Goal: Find specific page/section: Find specific page/section

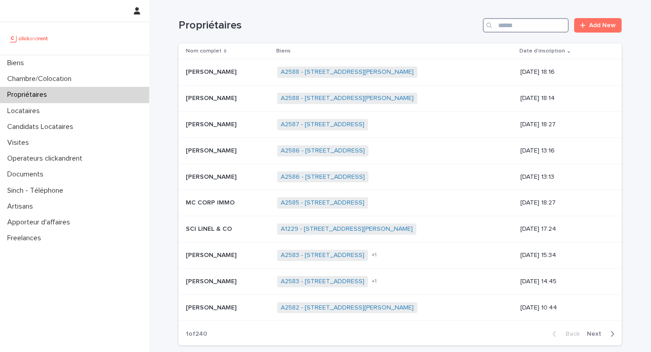
click at [521, 28] on input "Search" at bounding box center [526, 25] width 86 height 14
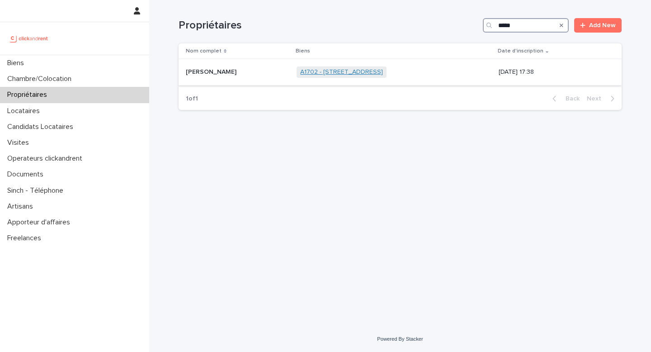
type input "*****"
click at [374, 70] on link "A1702 - [STREET_ADDRESS]" at bounding box center [341, 72] width 83 height 8
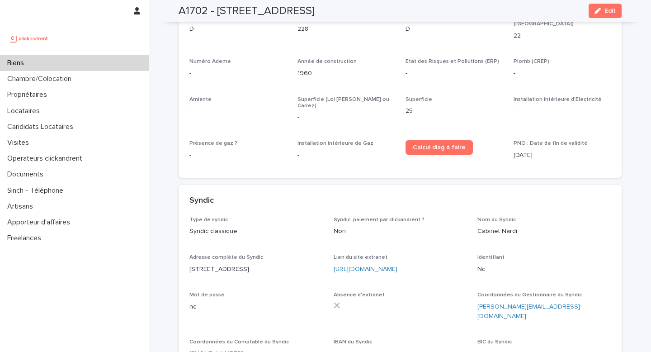
scroll to position [2894, 0]
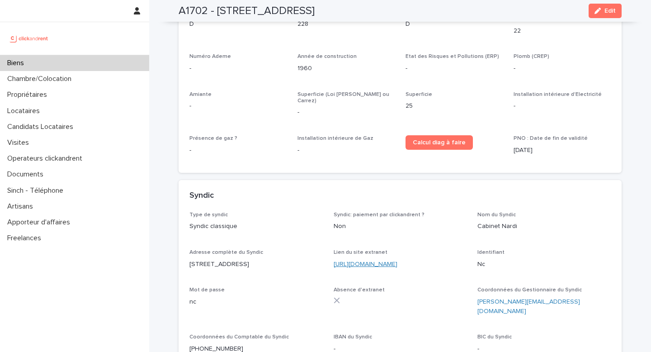
click at [376, 261] on link "[URL][DOMAIN_NAME]" at bounding box center [365, 264] width 64 height 6
click at [484, 259] on p "Nc" at bounding box center [543, 263] width 133 height 9
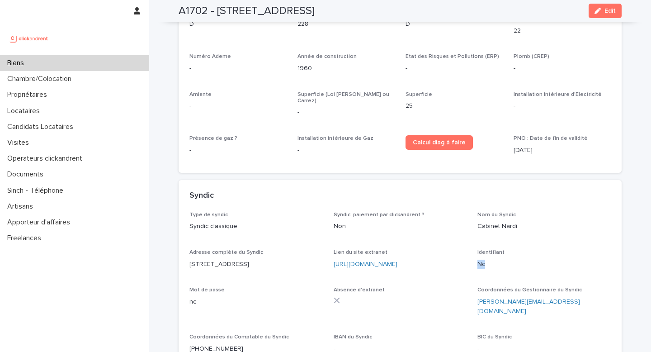
copy p "Nc"
click at [189, 297] on p "nc" at bounding box center [255, 301] width 133 height 9
copy p "nc"
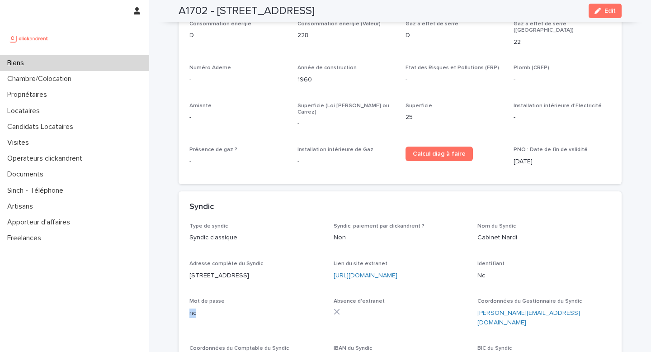
scroll to position [2887, 0]
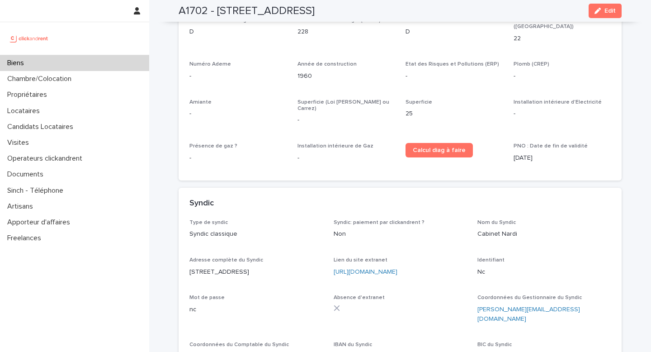
click at [476, 219] on div "Type de syndic Syndic classique Syndic: paiement par clickandrent ? Non Nom du …" at bounding box center [399, 293] width 421 height 149
drag, startPoint x: 476, startPoint y: 216, endPoint x: 508, endPoint y: 217, distance: 31.7
click at [508, 219] on div "Type de syndic Syndic classique Syndic: paiement par clickandrent ? Non Nom du …" at bounding box center [399, 293] width 421 height 149
copy p "Nc"
click at [15, 64] on p "Biens" at bounding box center [18, 63] width 28 height 9
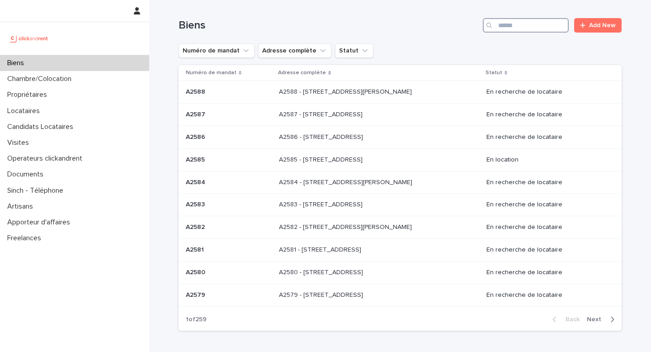
click at [532, 28] on input "Search" at bounding box center [526, 25] width 86 height 14
paste input "*****"
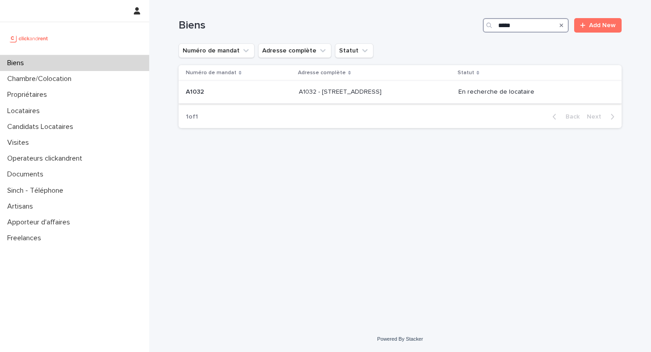
type input "*****"
click at [419, 98] on div "A1032 - [STREET_ADDRESS] - [STREET_ADDRESS]" at bounding box center [375, 91] width 152 height 15
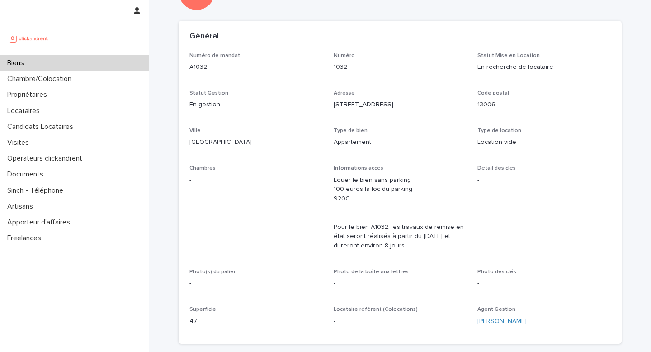
scroll to position [95, 0]
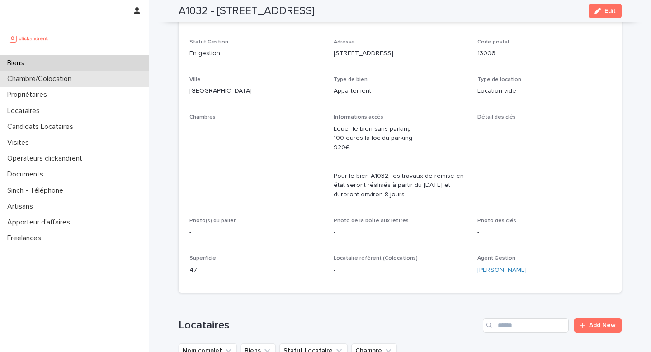
click at [65, 71] on div "Chambre/Colocation" at bounding box center [74, 79] width 149 height 16
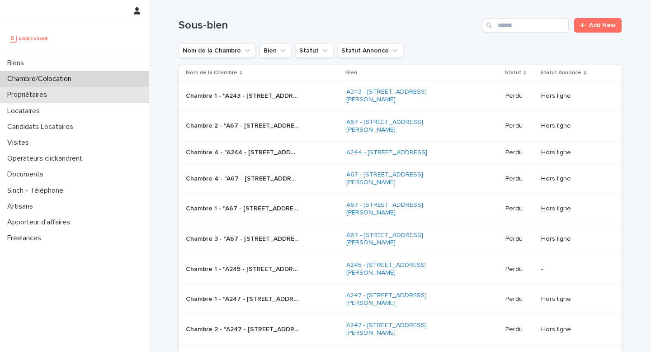
click at [49, 100] on div "Propriétaires" at bounding box center [74, 95] width 149 height 16
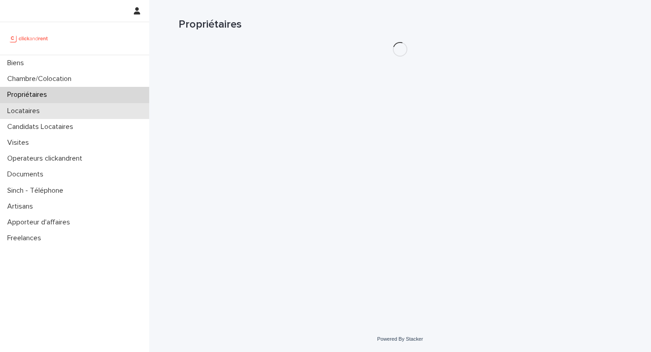
click at [46, 111] on p "Locataires" at bounding box center [25, 111] width 43 height 9
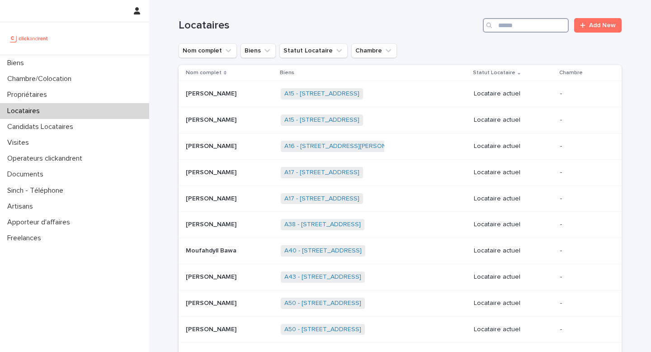
click at [525, 25] on input "Search" at bounding box center [526, 25] width 86 height 14
paste input "*********"
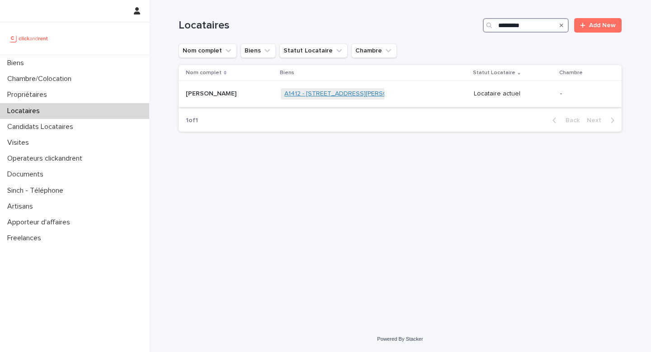
type input "*********"
click at [375, 92] on link "A1412 - [STREET_ADDRESS][PERSON_NAME]" at bounding box center [349, 94] width 131 height 8
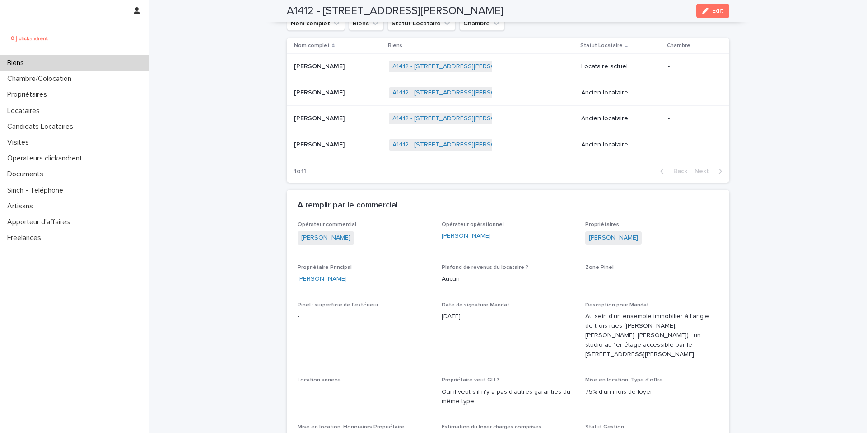
scroll to position [459, 0]
click at [356, 69] on p at bounding box center [338, 65] width 88 height 8
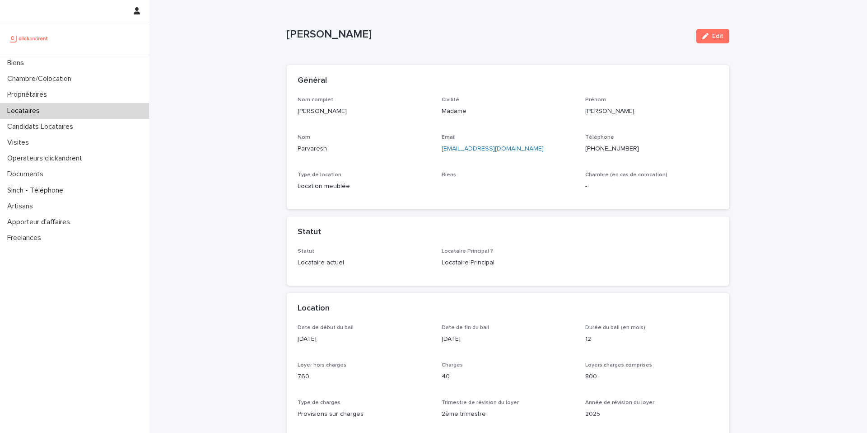
click at [329, 103] on div "Nom complet [PERSON_NAME]" at bounding box center [364, 110] width 133 height 27
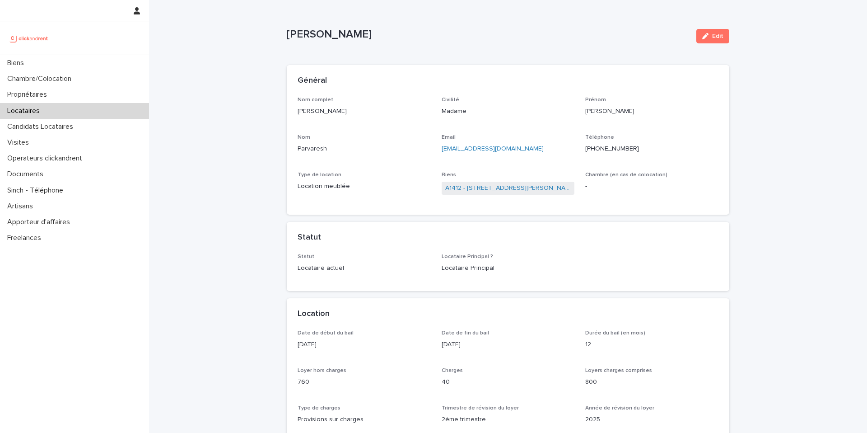
click at [329, 103] on div "Nom complet [PERSON_NAME]" at bounding box center [364, 110] width 133 height 27
click at [332, 109] on p "[PERSON_NAME]" at bounding box center [364, 111] width 133 height 9
copy p "[PERSON_NAME]"
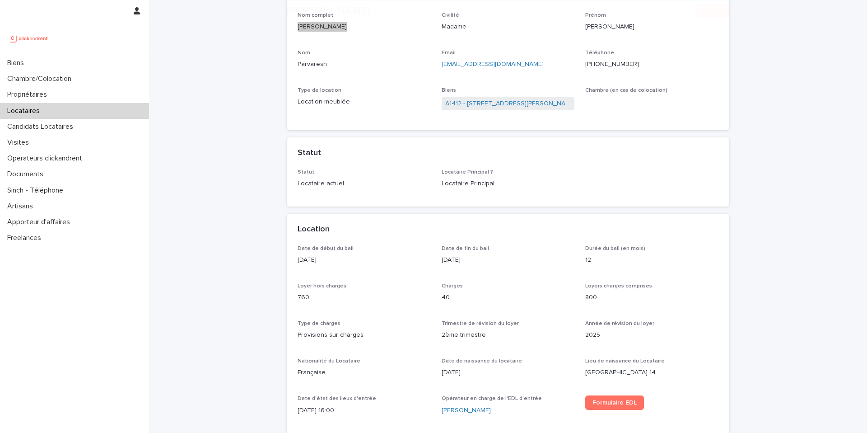
scroll to position [84, 0]
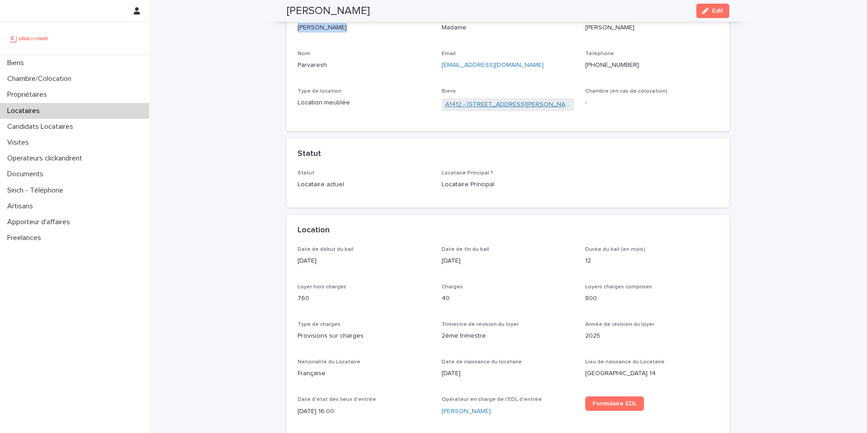
click at [499, 105] on link "A1412 - [STREET_ADDRESS][PERSON_NAME]" at bounding box center [508, 104] width 126 height 9
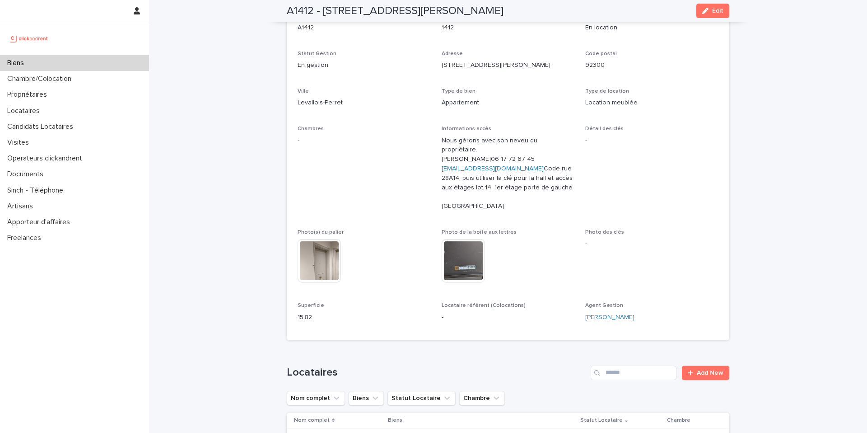
drag, startPoint x: 440, startPoint y: 13, endPoint x: 583, endPoint y: 15, distance: 143.2
click at [583, 15] on div "A1412 - [STREET_ADDRESS][PERSON_NAME] Edit" at bounding box center [508, 11] width 443 height 22
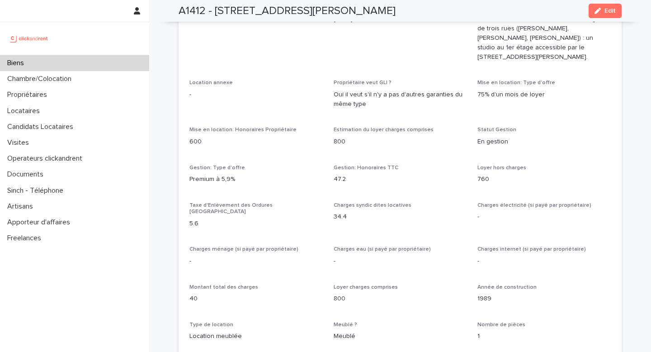
scroll to position [432, 0]
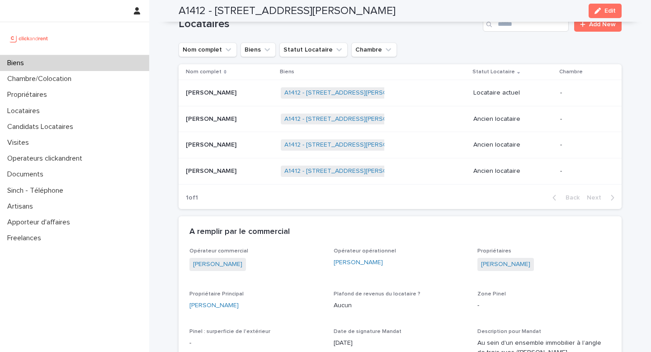
click at [110, 66] on div "Biens" at bounding box center [74, 63] width 149 height 16
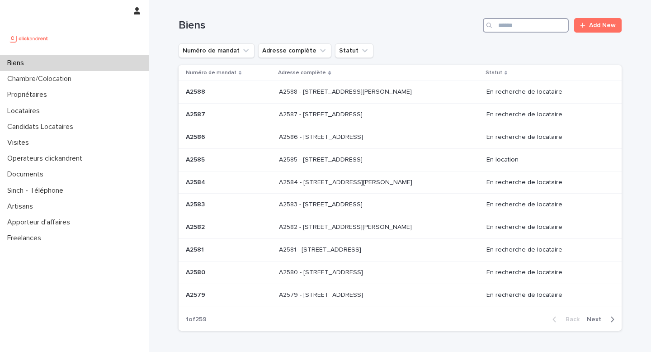
click at [520, 24] on input "Search" at bounding box center [526, 25] width 86 height 14
paste input "**********"
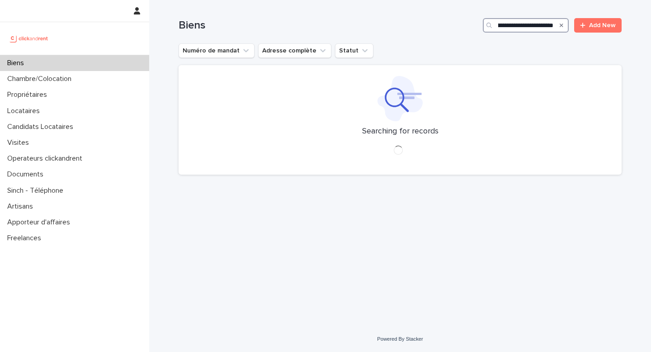
scroll to position [0, 39]
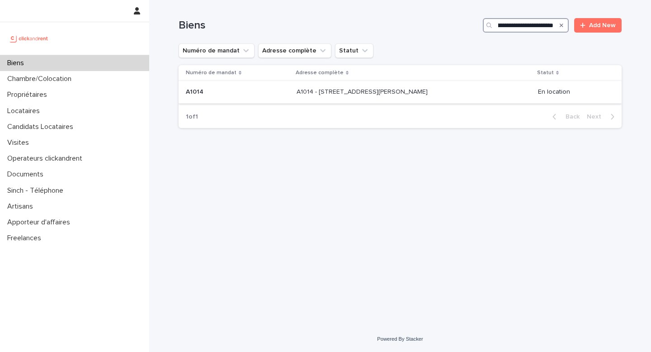
type input "**********"
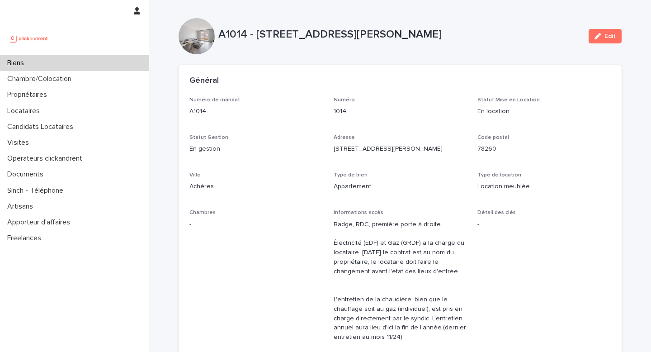
click at [239, 37] on p "A1014 - [STREET_ADDRESS][PERSON_NAME]" at bounding box center [399, 34] width 363 height 13
copy p "A1014"
